Goal: Task Accomplishment & Management: Use online tool/utility

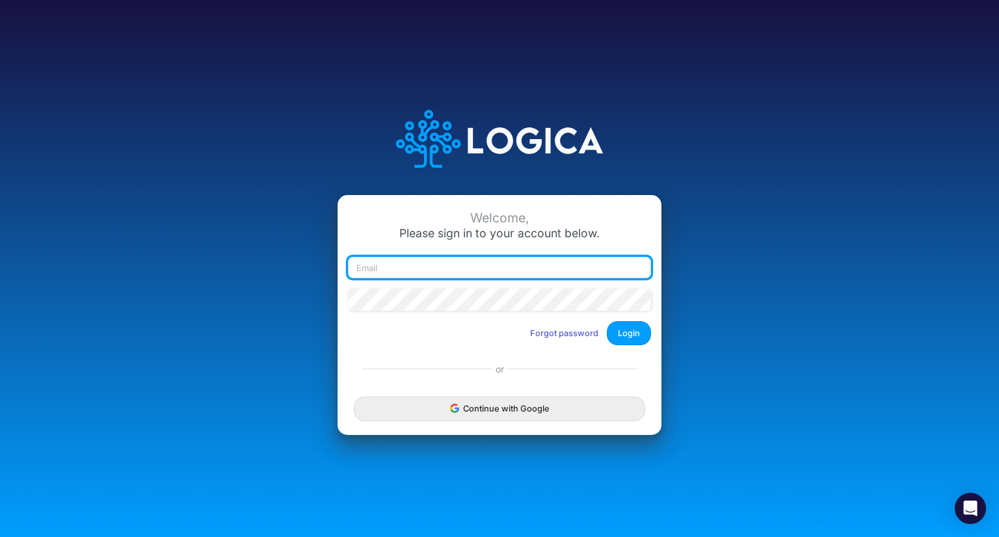
click at [528, 268] on input "email" at bounding box center [499, 268] width 303 height 22
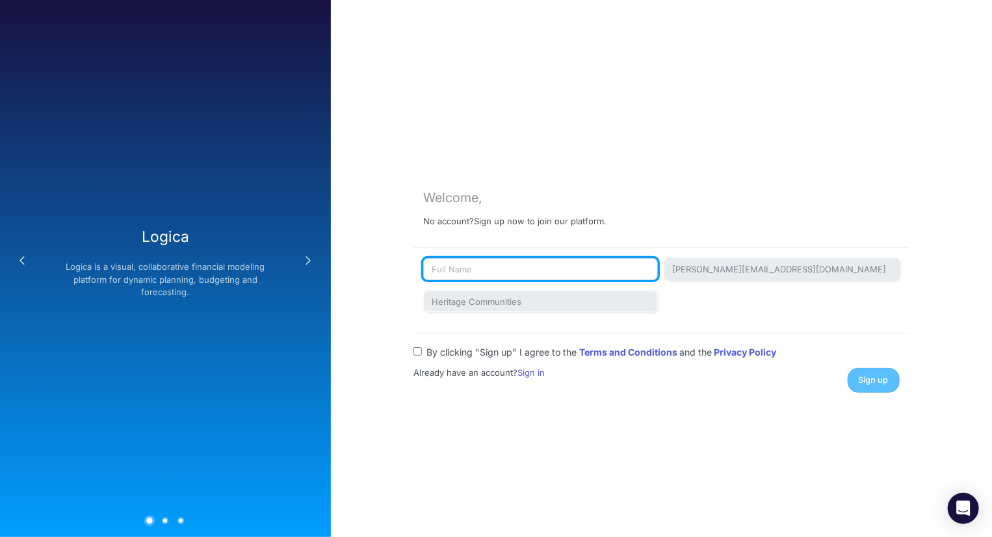
click at [594, 269] on input "text" at bounding box center [540, 269] width 235 height 22
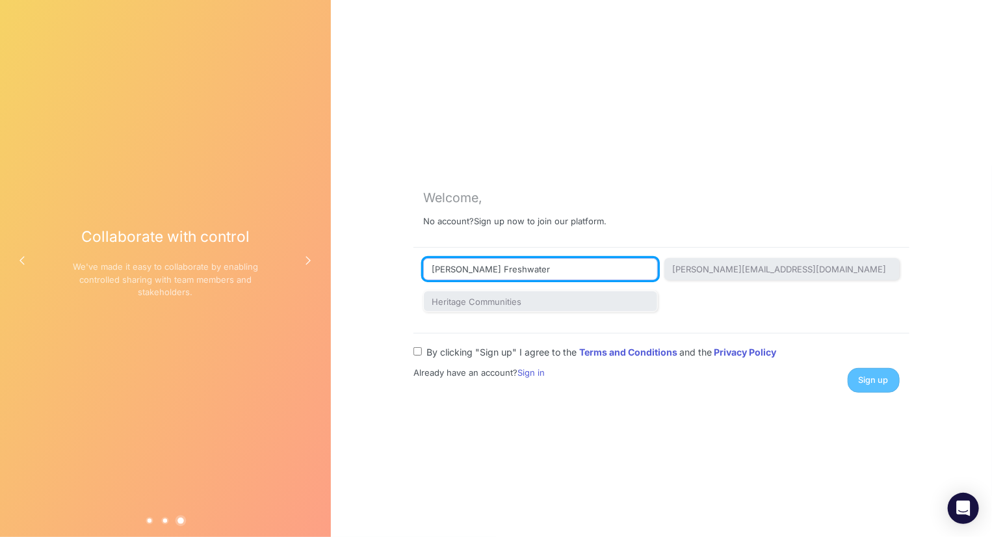
type input "Blair Freshwater"
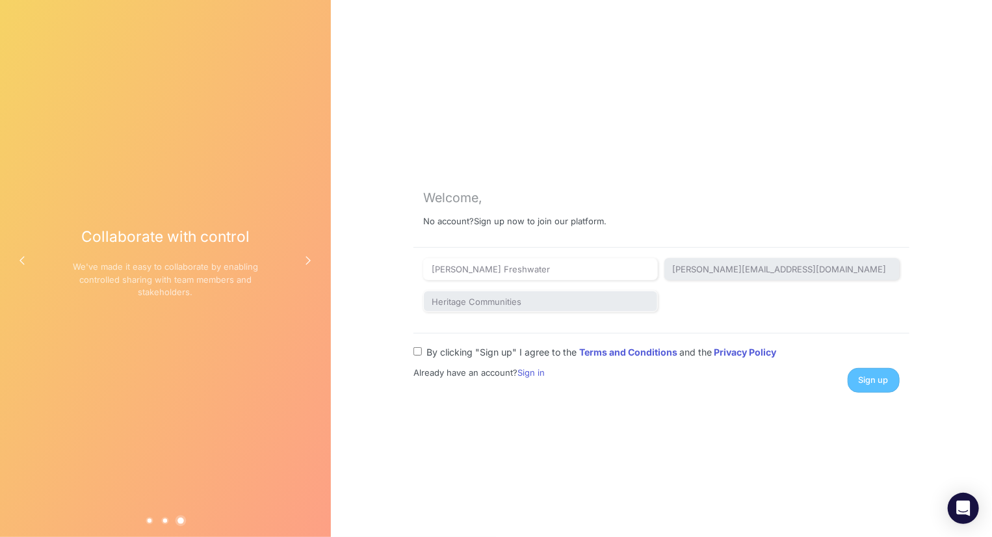
click at [687, 181] on div "Welcome, No account? Sign up now to join our platform. Blair Freshwater blair.f…" at bounding box center [662, 268] width 496 height 248
click at [417, 352] on input "By clicking "Sign up" I agree to the Terms and Conditions and the Privacy Policy" at bounding box center [418, 351] width 8 height 8
checkbox input "true"
click at [881, 386] on button "Sign up" at bounding box center [874, 380] width 52 height 24
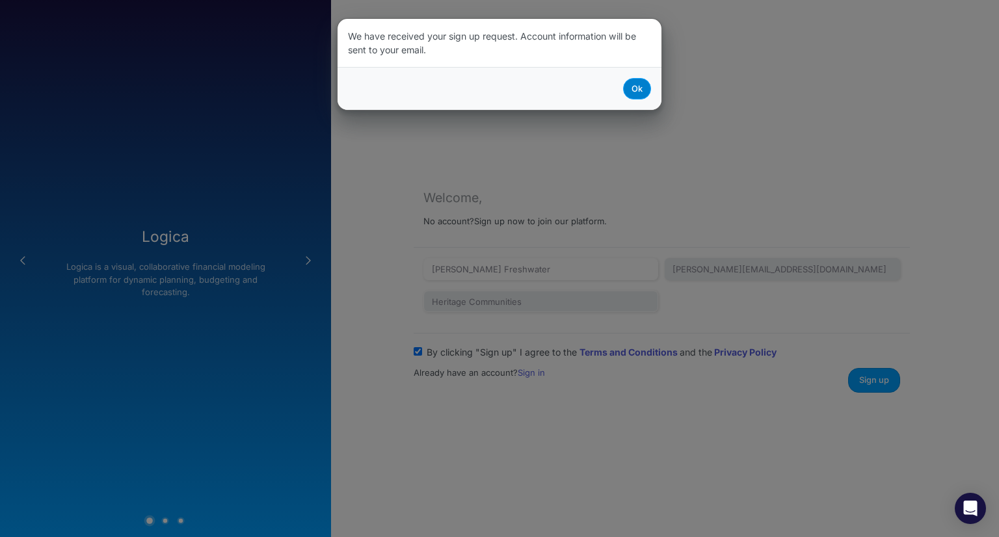
click at [632, 90] on button "Ok" at bounding box center [637, 88] width 28 height 21
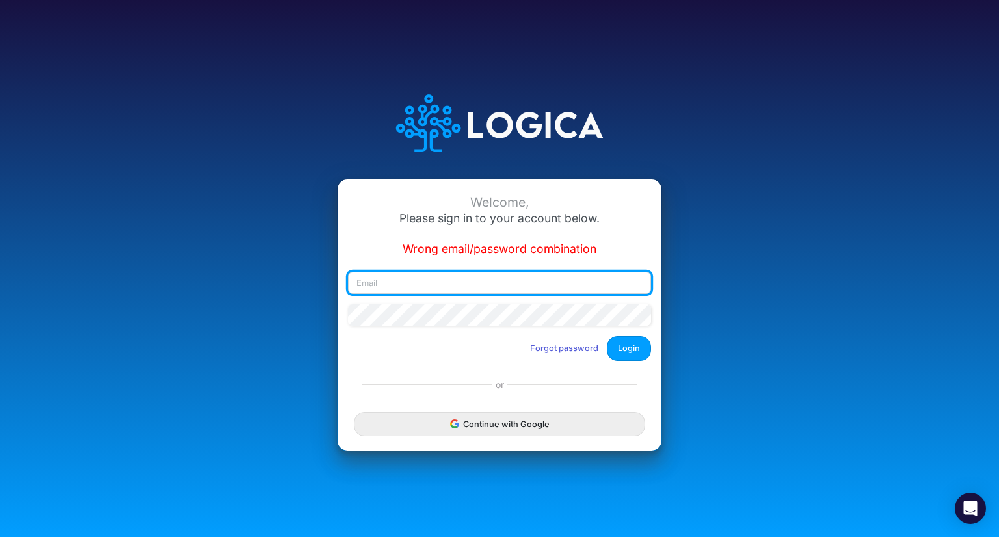
click at [473, 289] on input "email" at bounding box center [499, 283] width 303 height 22
click at [490, 276] on input "email" at bounding box center [499, 283] width 303 height 22
type input "blair.freshwater@heritage-communities.com"
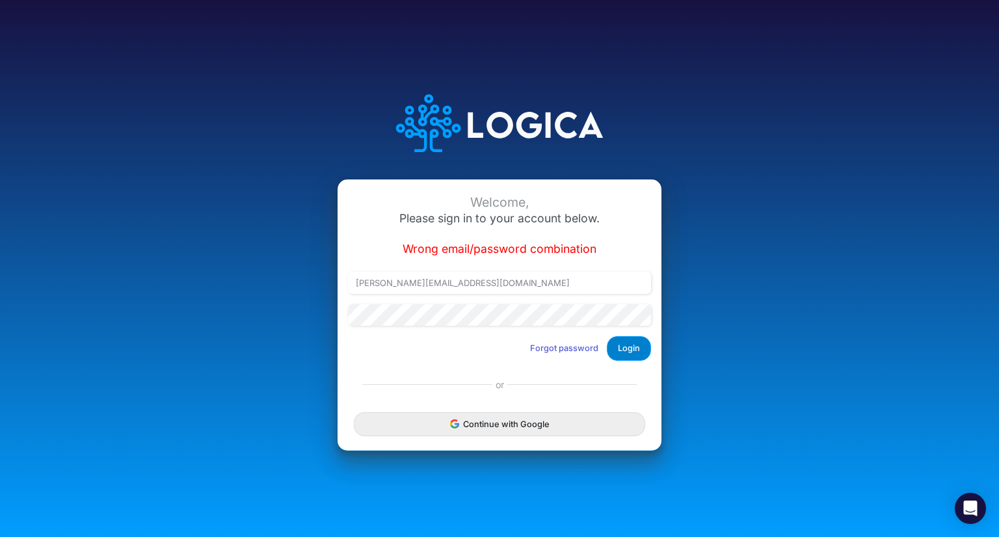
click at [631, 349] on button "Login" at bounding box center [629, 348] width 44 height 24
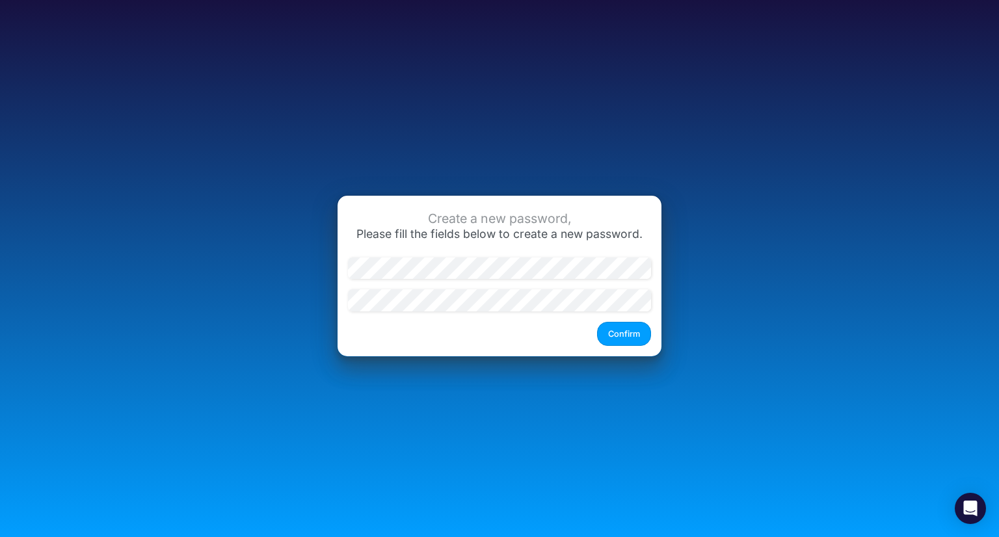
click at [839, 159] on div "Create a new password, Please fill the fields below to create a new password. C…" at bounding box center [499, 268] width 999 height 537
click at [613, 336] on button "Confirm" at bounding box center [624, 334] width 54 height 24
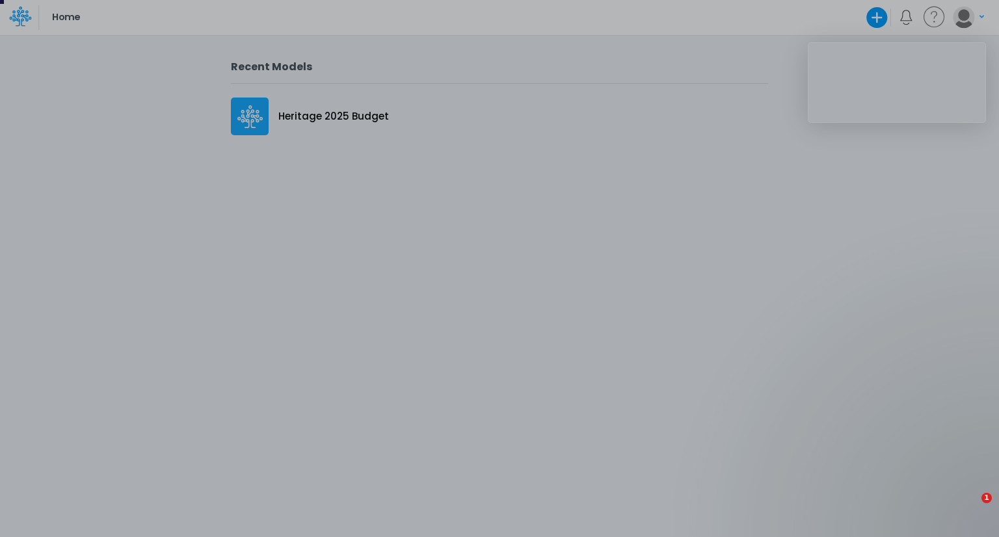
drag, startPoint x: 356, startPoint y: 112, endPoint x: 347, endPoint y: 113, distance: 9.1
click at [347, 113] on div at bounding box center [499, 284] width 999 height 507
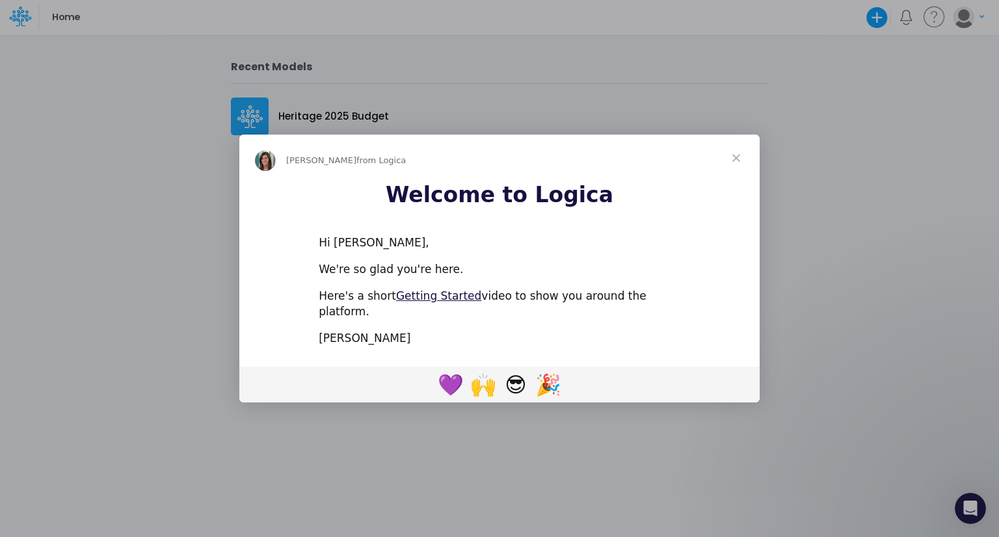
click at [741, 163] on span "Close" at bounding box center [736, 158] width 47 height 47
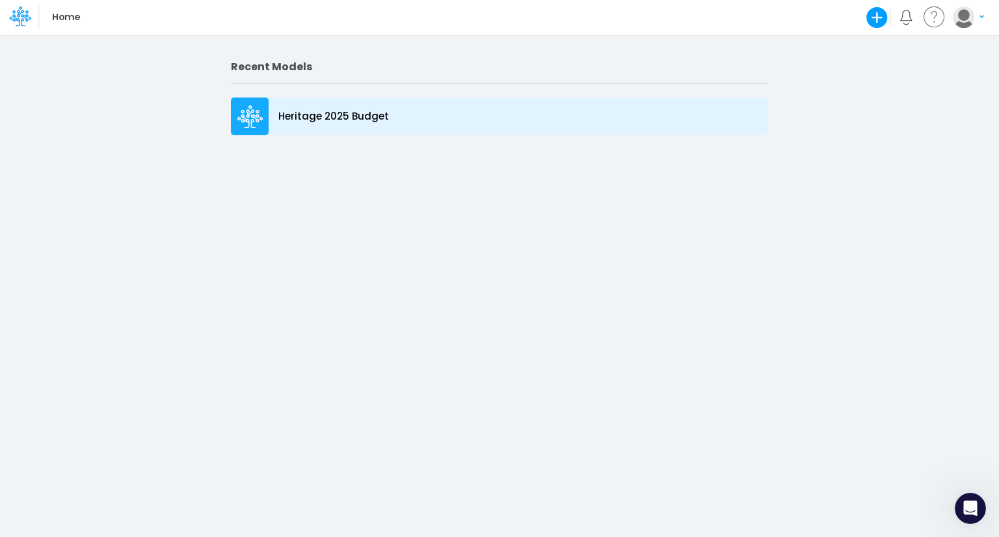
click at [372, 120] on p "Heritage 2025 Budget" at bounding box center [333, 116] width 111 height 15
